Goal: Information Seeking & Learning: Find specific fact

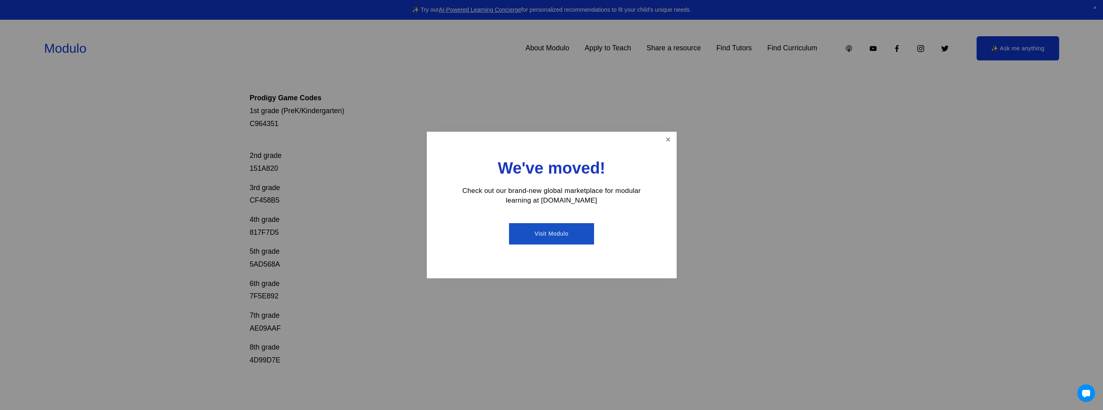
scroll to position [161, 0]
click at [669, 140] on link "Close" at bounding box center [668, 140] width 14 height 14
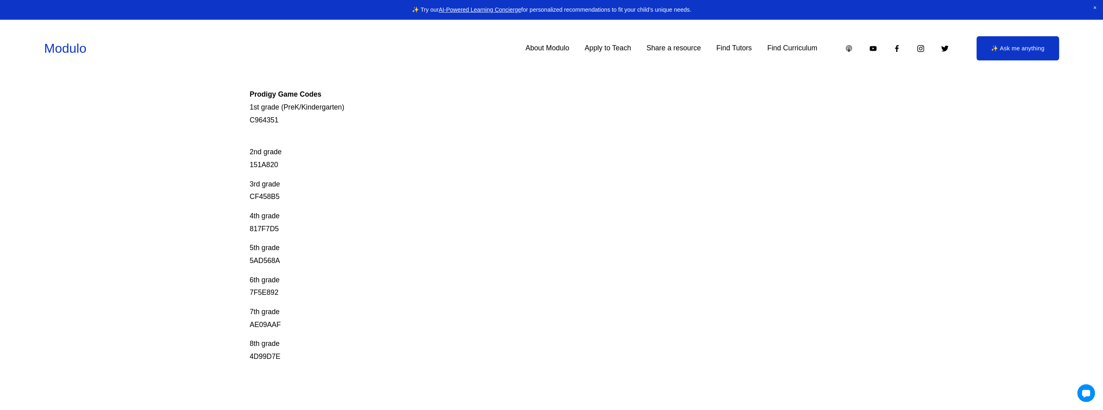
click at [258, 360] on p "8th grade 4D99D7E" at bounding box center [520, 350] width 543 height 25
click at [259, 361] on p "8th grade 4D99D7E" at bounding box center [520, 350] width 543 height 25
click at [260, 361] on p "8th grade 4D99D7E" at bounding box center [520, 350] width 543 height 25
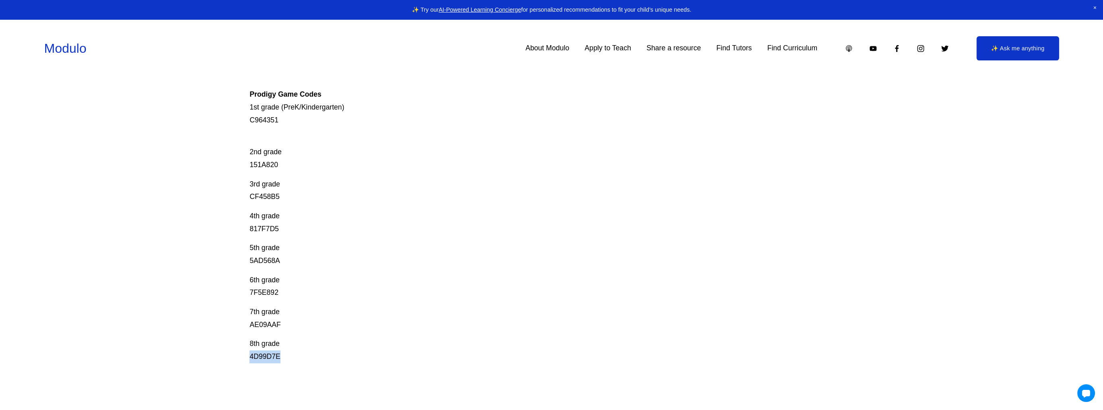
copy p "4D99D7E"
click at [259, 360] on p "8th grade 4D99D7E" at bounding box center [520, 350] width 543 height 25
click at [266, 324] on p "7th grade AE09AAF" at bounding box center [520, 318] width 543 height 25
copy p "AE09AAF"
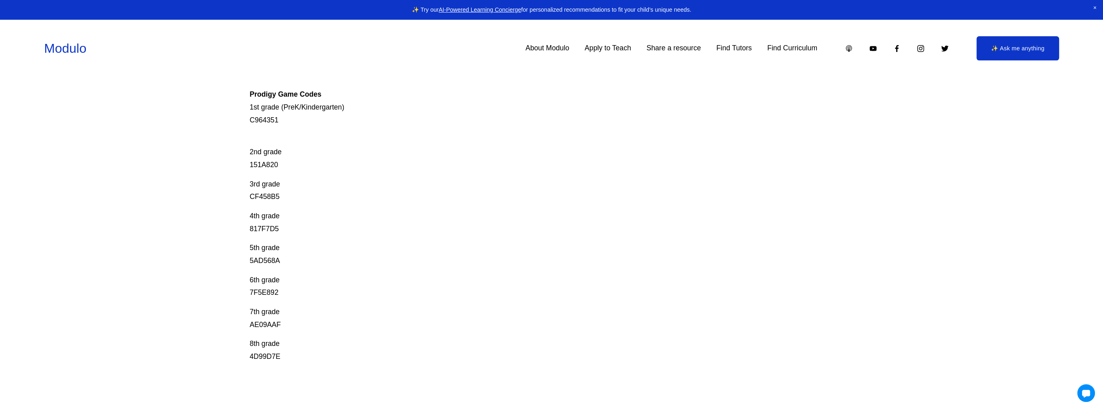
click at [337, 303] on div "Prodigy Game Codes Prodigy is our go-to mastery- based tool to give kids lots o…" at bounding box center [520, 177] width 543 height 374
click at [254, 292] on p "6th grade 7F5E892" at bounding box center [520, 286] width 543 height 25
copy p "7F5E892"
drag, startPoint x: 444, startPoint y: 79, endPoint x: 450, endPoint y: 14, distance: 65.2
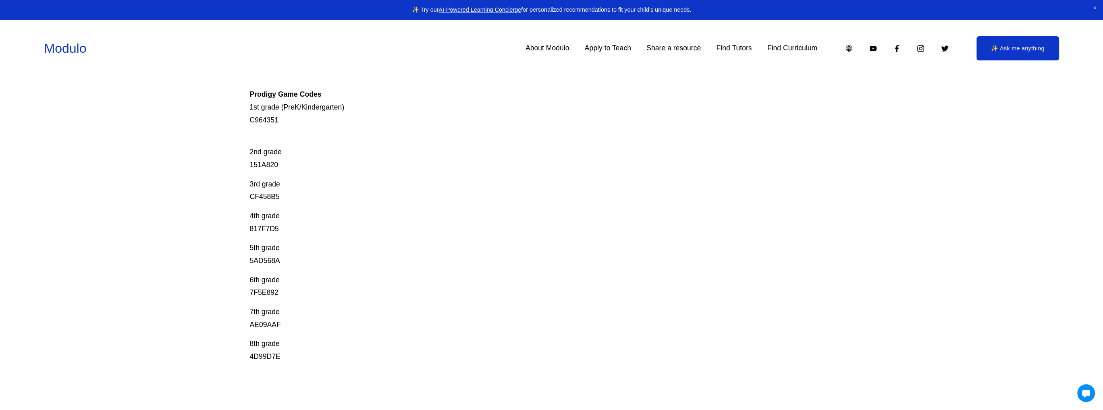
click at [446, 74] on div "0 ✨ Try our AI-Powered Learning Concierge for personalized recommendations to f…" at bounding box center [551, 373] width 1103 height 1069
